Goal: Task Accomplishment & Management: Use online tool/utility

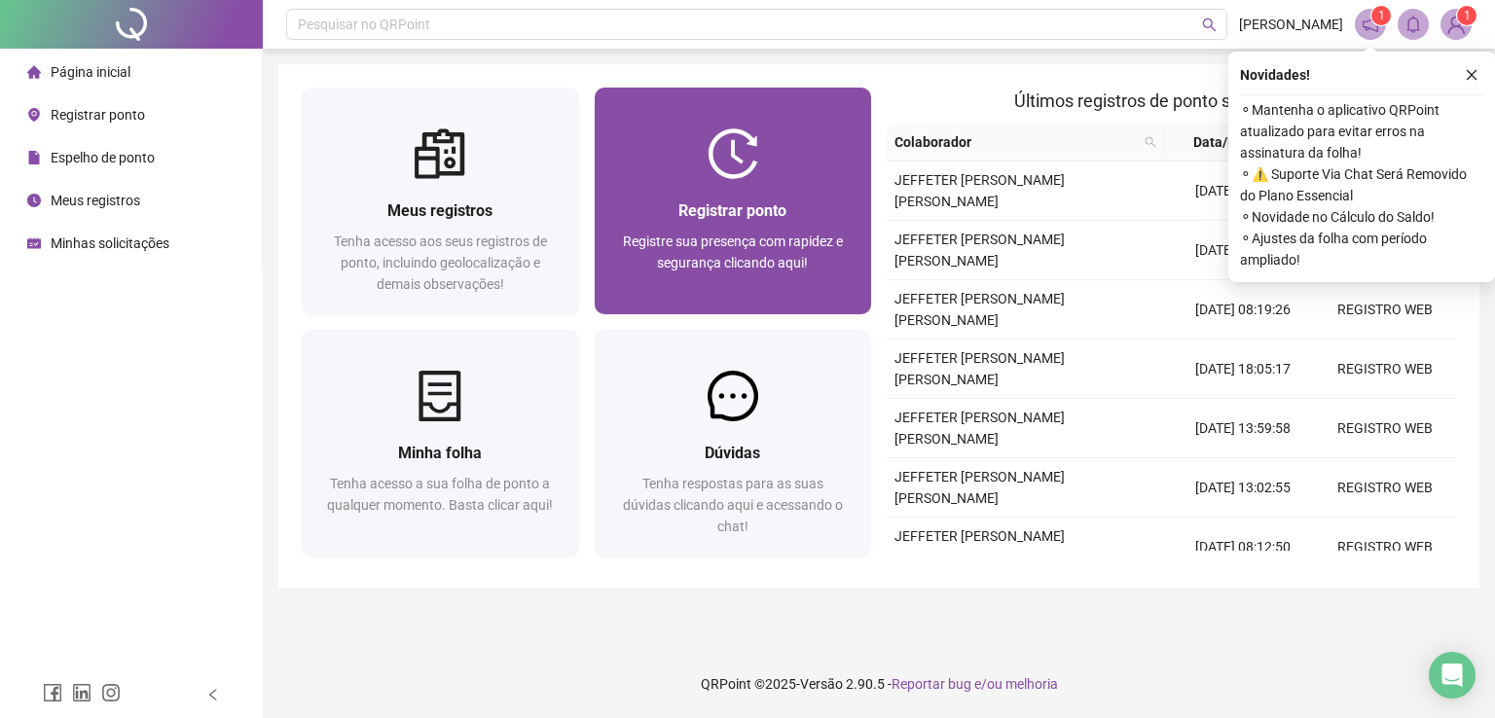
click at [696, 262] on span "Registre sua presença com rapidez e segurança clicando aqui!" at bounding box center [733, 252] width 220 height 37
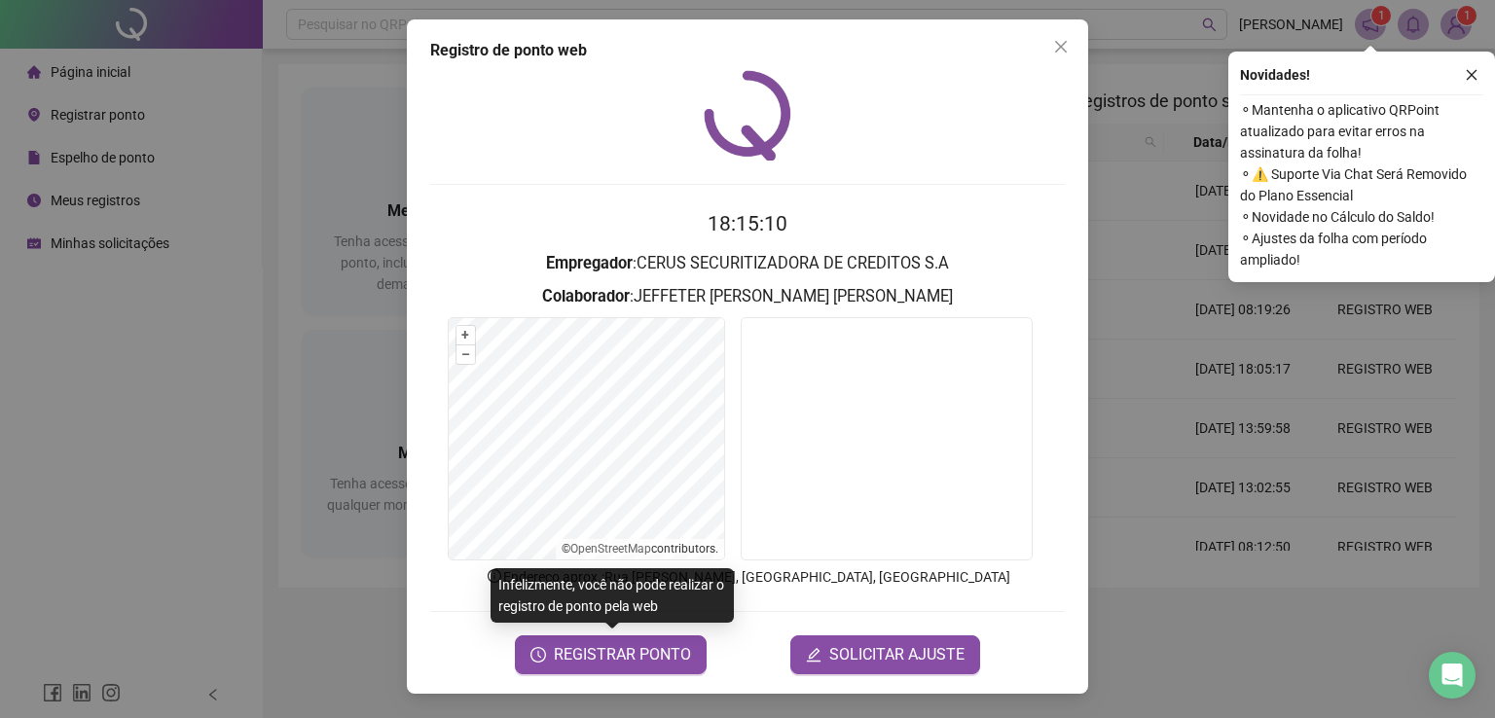
drag, startPoint x: 633, startPoint y: 659, endPoint x: 754, endPoint y: 297, distance: 382.0
click at [633, 659] on span "REGISTRAR PONTO" at bounding box center [622, 654] width 137 height 23
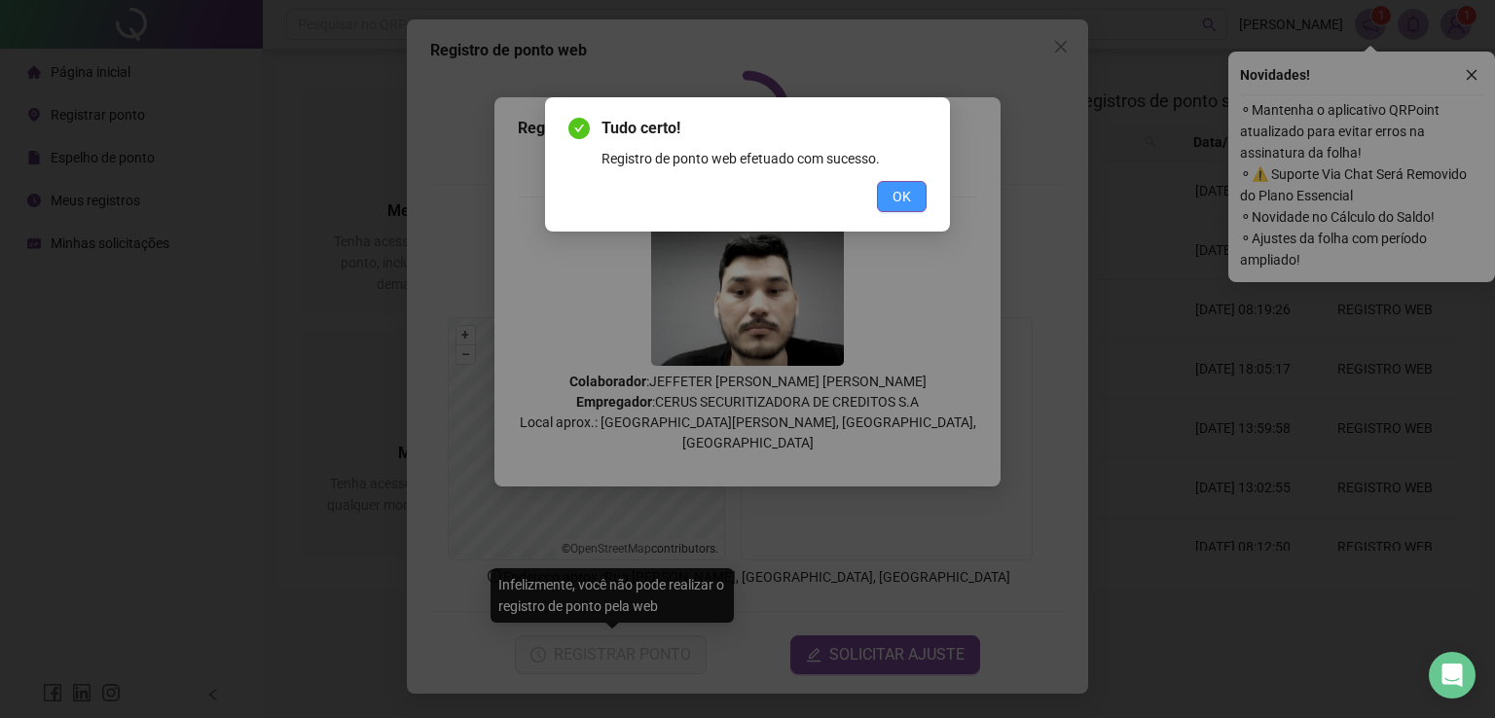
drag, startPoint x: 897, startPoint y: 198, endPoint x: 899, endPoint y: 188, distance: 9.9
click at [896, 198] on span "OK" at bounding box center [902, 196] width 18 height 21
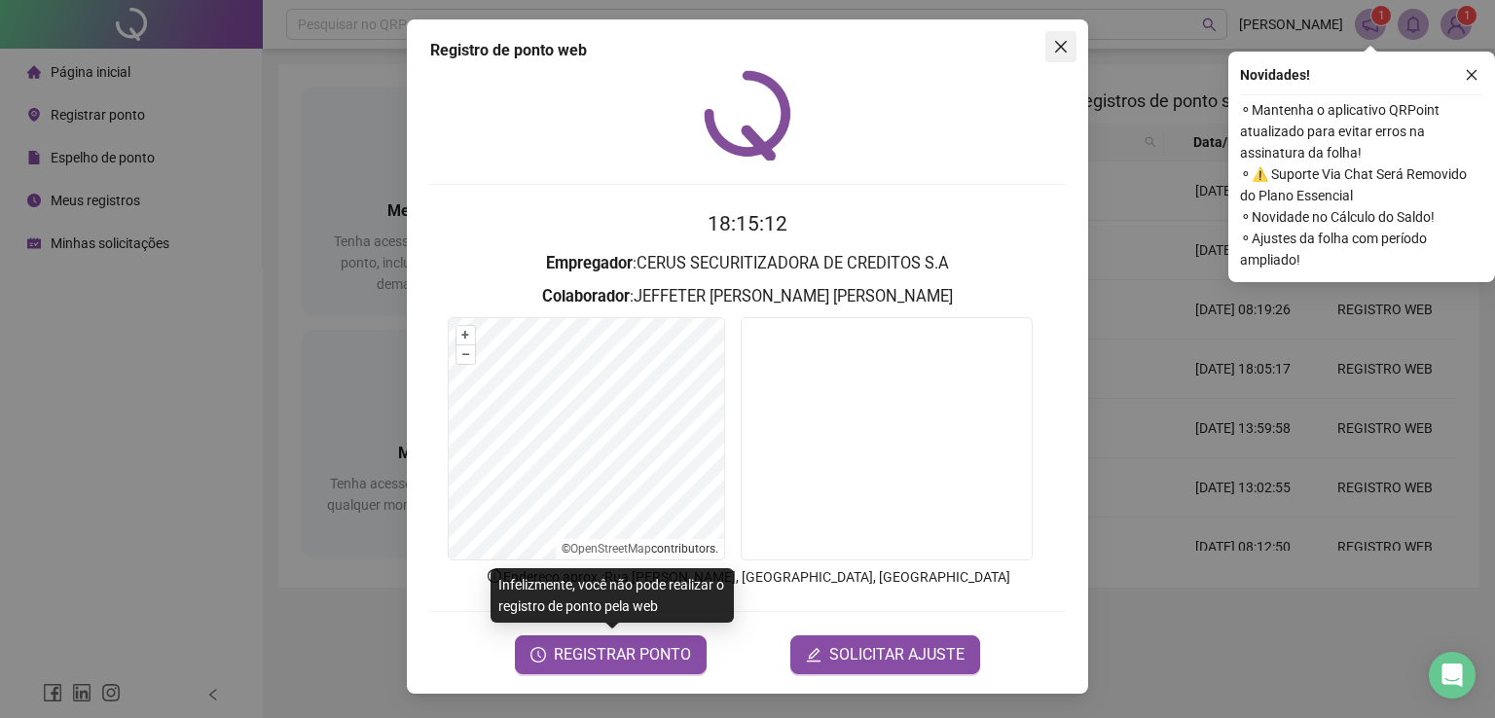
click at [1059, 52] on icon "close" at bounding box center [1061, 47] width 16 height 16
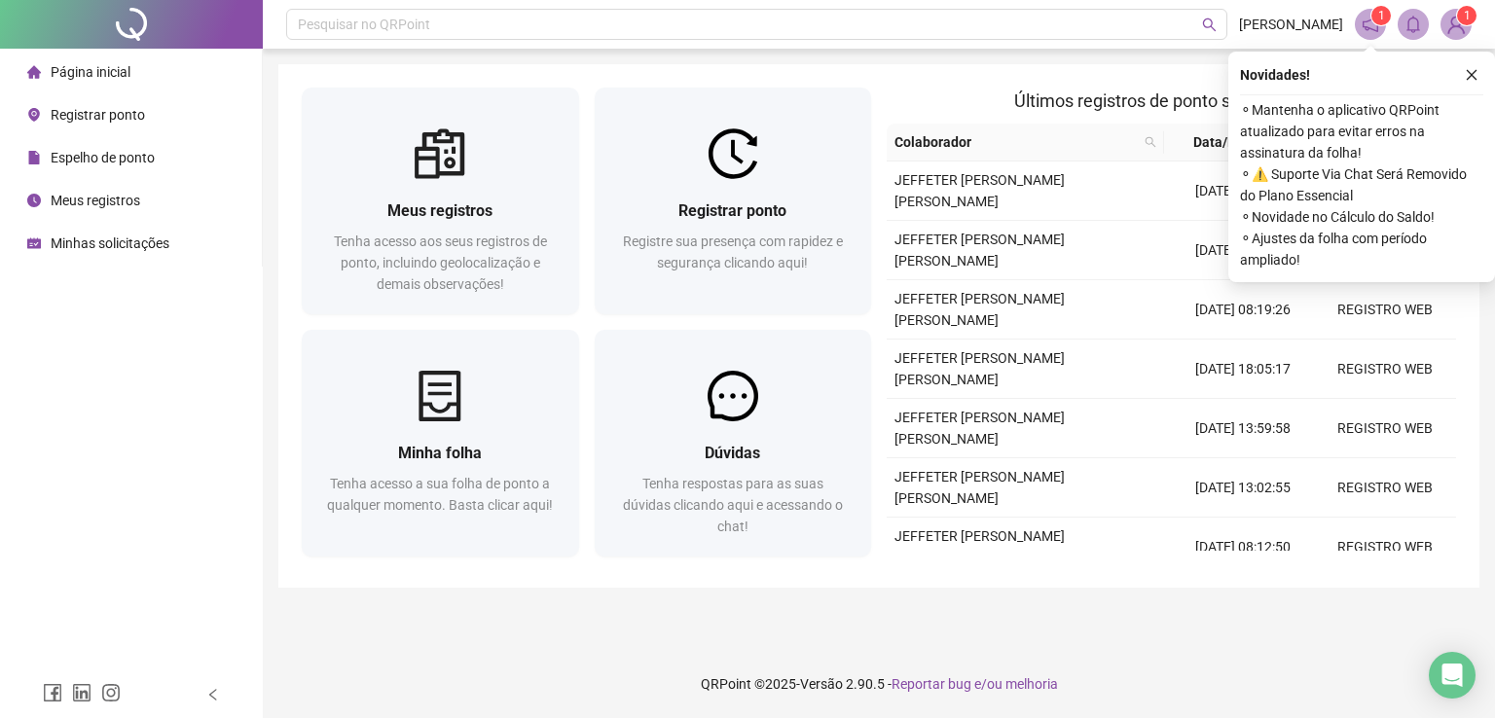
click at [1474, 76] on icon "close" at bounding box center [1472, 75] width 14 height 14
